Goal: Transaction & Acquisition: Book appointment/travel/reservation

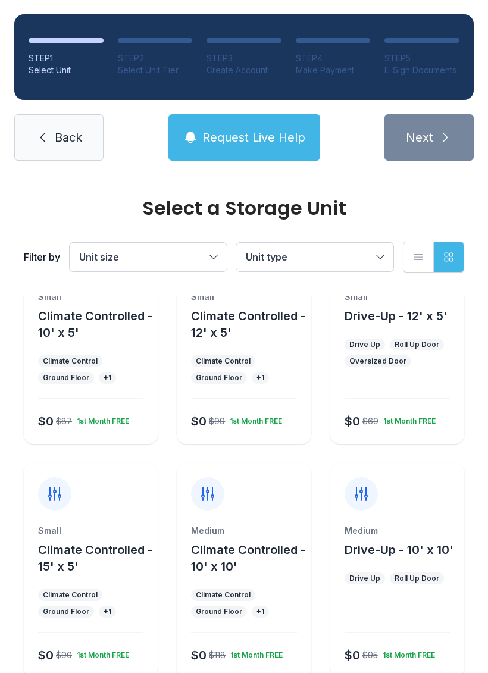
scroll to position [71, 0]
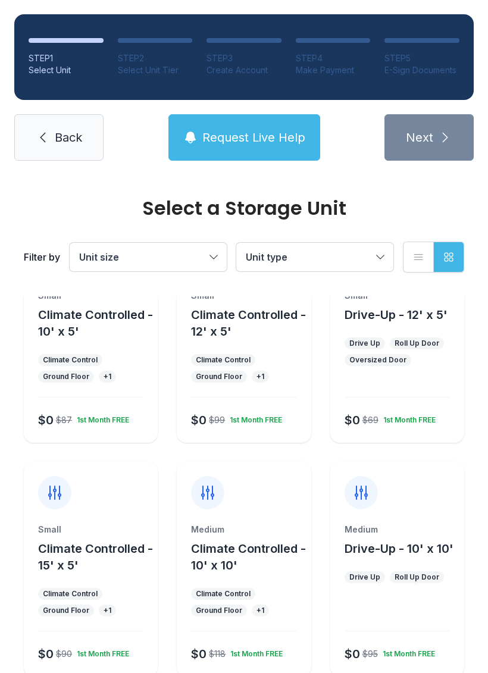
click at [433, 503] on div at bounding box center [397, 486] width 134 height 48
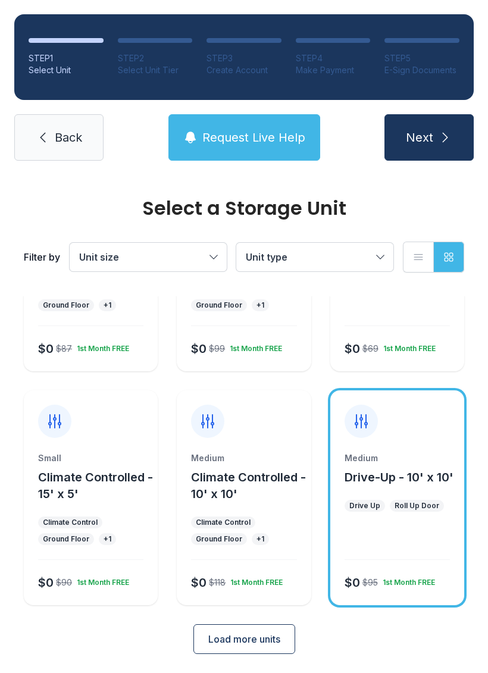
scroll to position [142, 0]
click at [253, 641] on span "Load more units" at bounding box center [244, 640] width 72 height 14
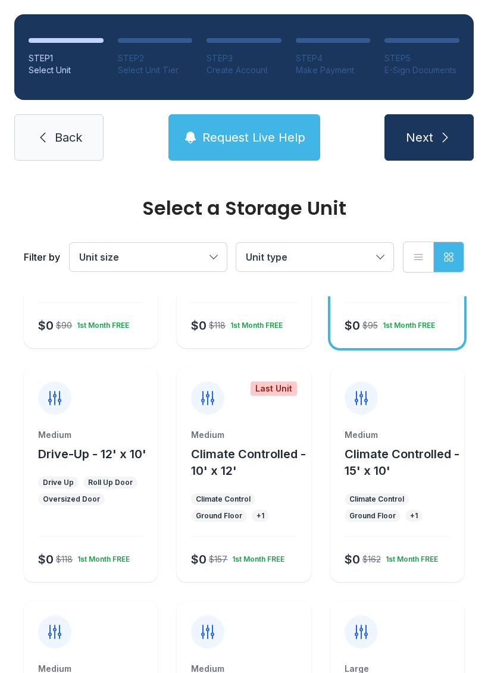
scroll to position [399, 0]
click at [79, 475] on div "Medium Drive-Up - 12' x 10' Drive Up Roll Up Door Oversized Door $0 $118 1st Mo…" at bounding box center [91, 506] width 134 height 153
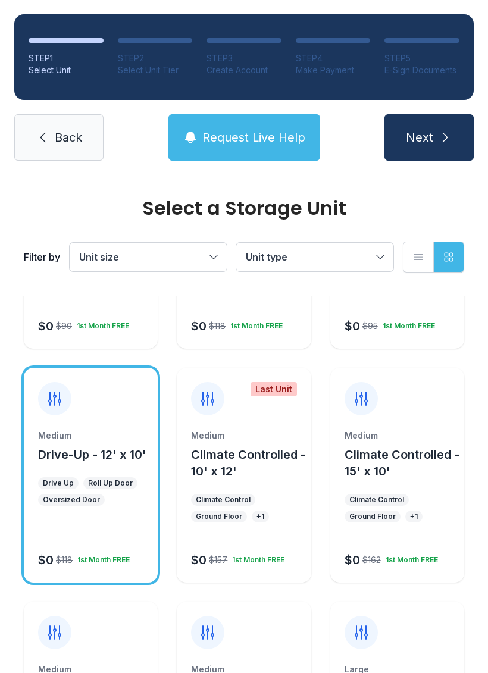
click at [442, 132] on icon "submit" at bounding box center [445, 137] width 14 height 14
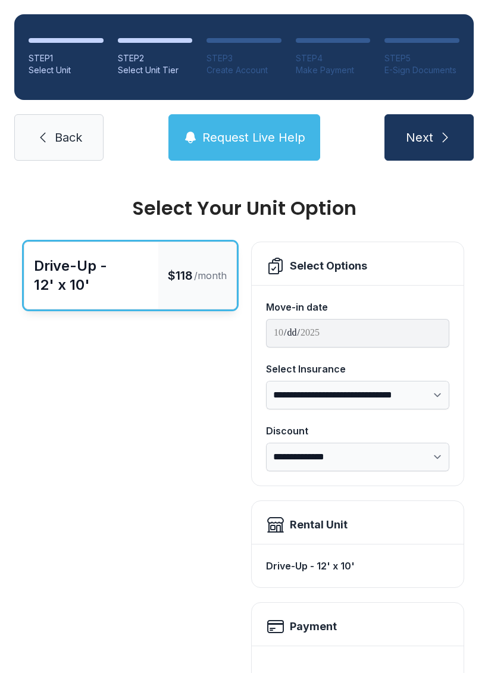
click at [49, 134] on icon at bounding box center [43, 137] width 14 height 14
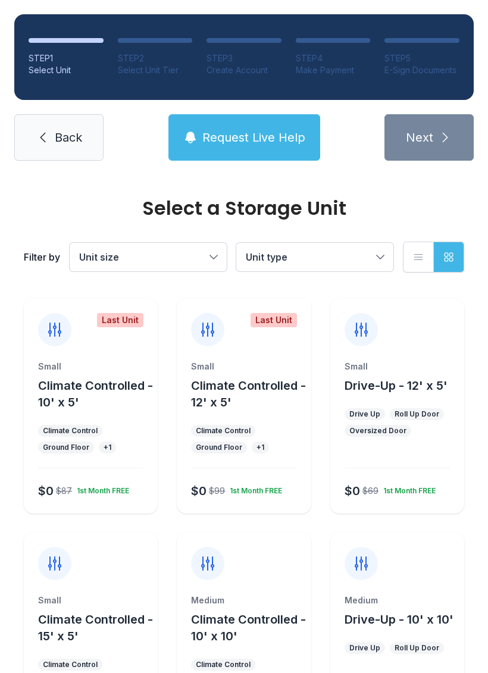
click at [65, 142] on span "Back" at bounding box center [68, 137] width 27 height 17
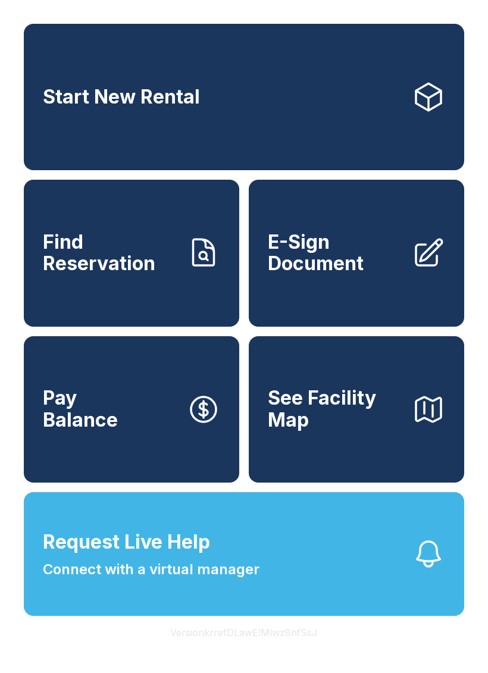
click at [272, 110] on link "Start New Rental" at bounding box center [244, 97] width 441 height 146
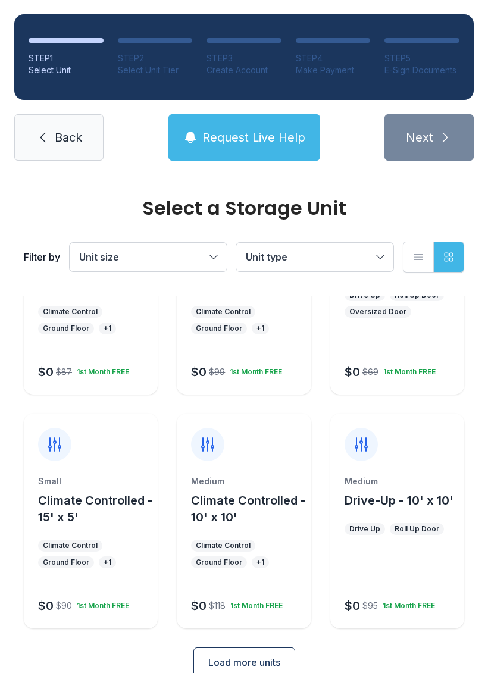
scroll to position [126, 0]
